Goal: Transaction & Acquisition: Purchase product/service

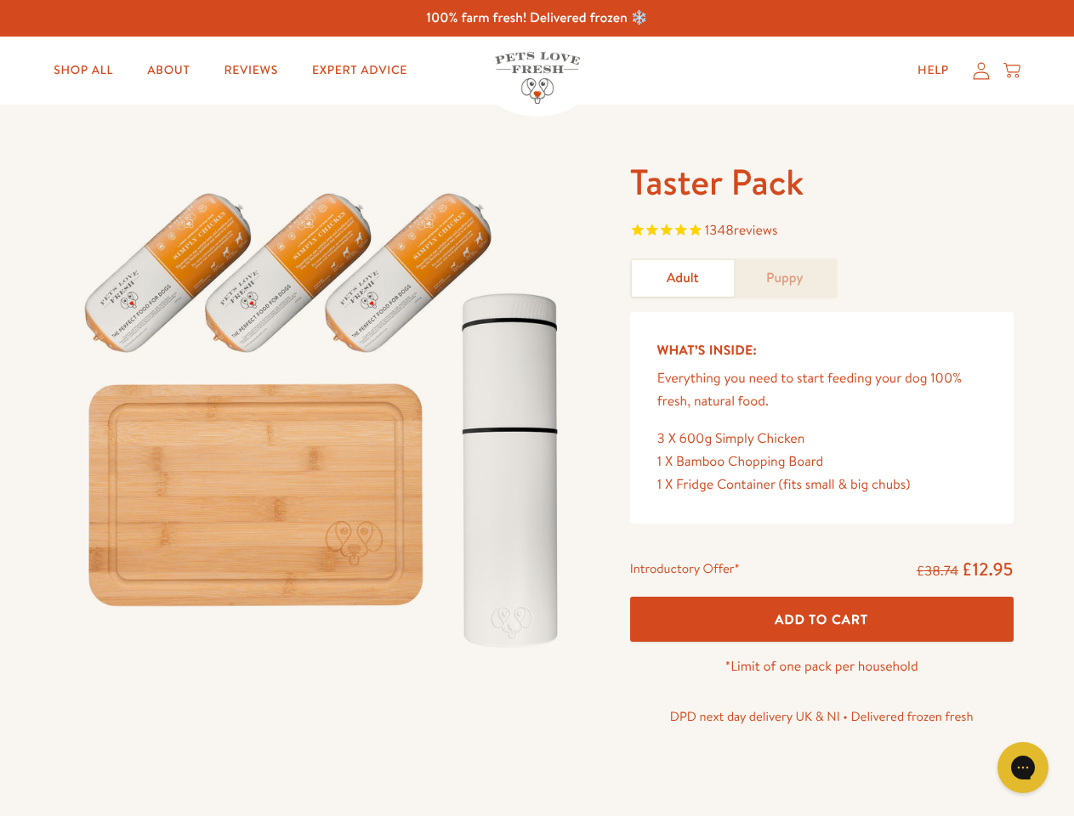
click at [536, 408] on img at bounding box center [325, 412] width 528 height 507
click at [821, 232] on span "1348 reviews" at bounding box center [821, 232] width 383 height 26
click at [821, 619] on span "Add To Cart" at bounding box center [821, 619] width 94 height 18
click at [1023, 768] on icon "Open gorgias live chat" at bounding box center [1022, 767] width 16 height 16
